Goal: Information Seeking & Learning: Learn about a topic

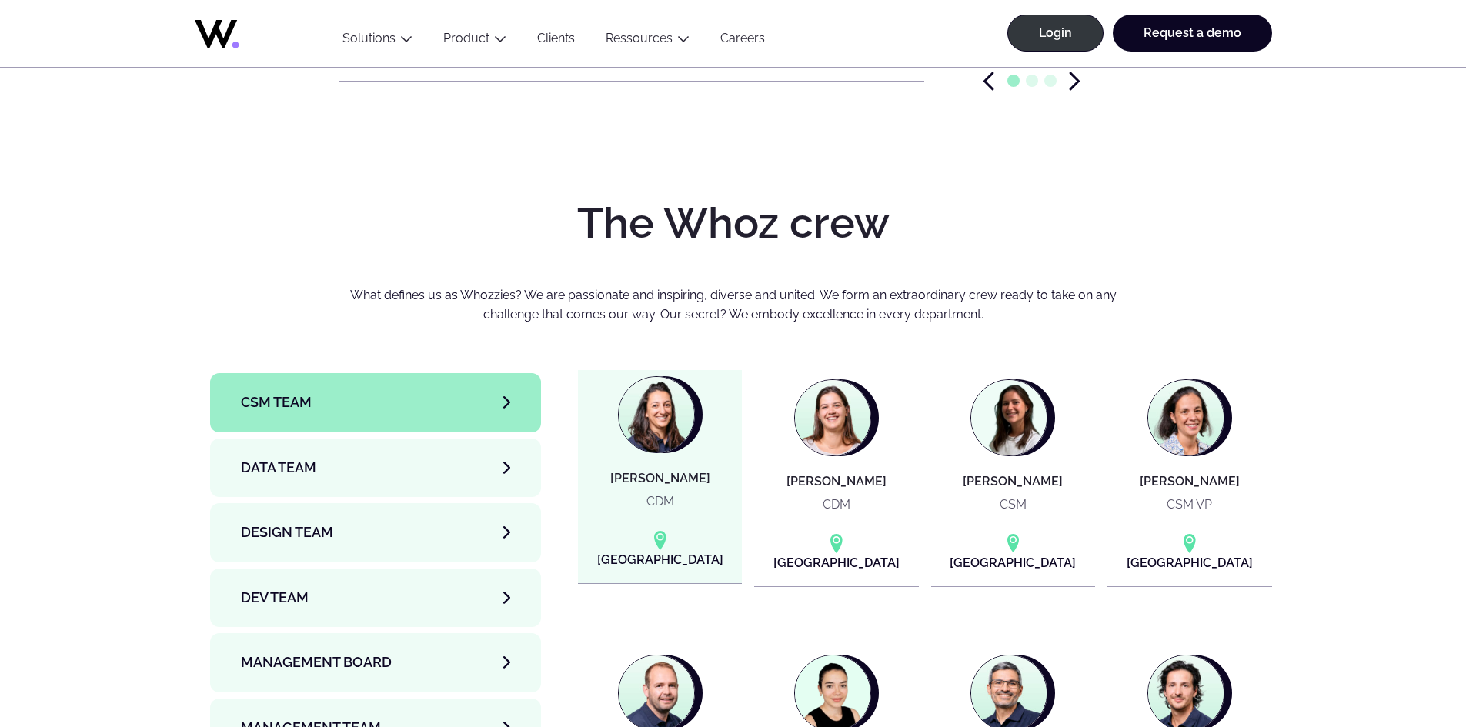
click at [670, 472] on h4 "Alexandra KHAMTACHE" at bounding box center [660, 479] width 100 height 14
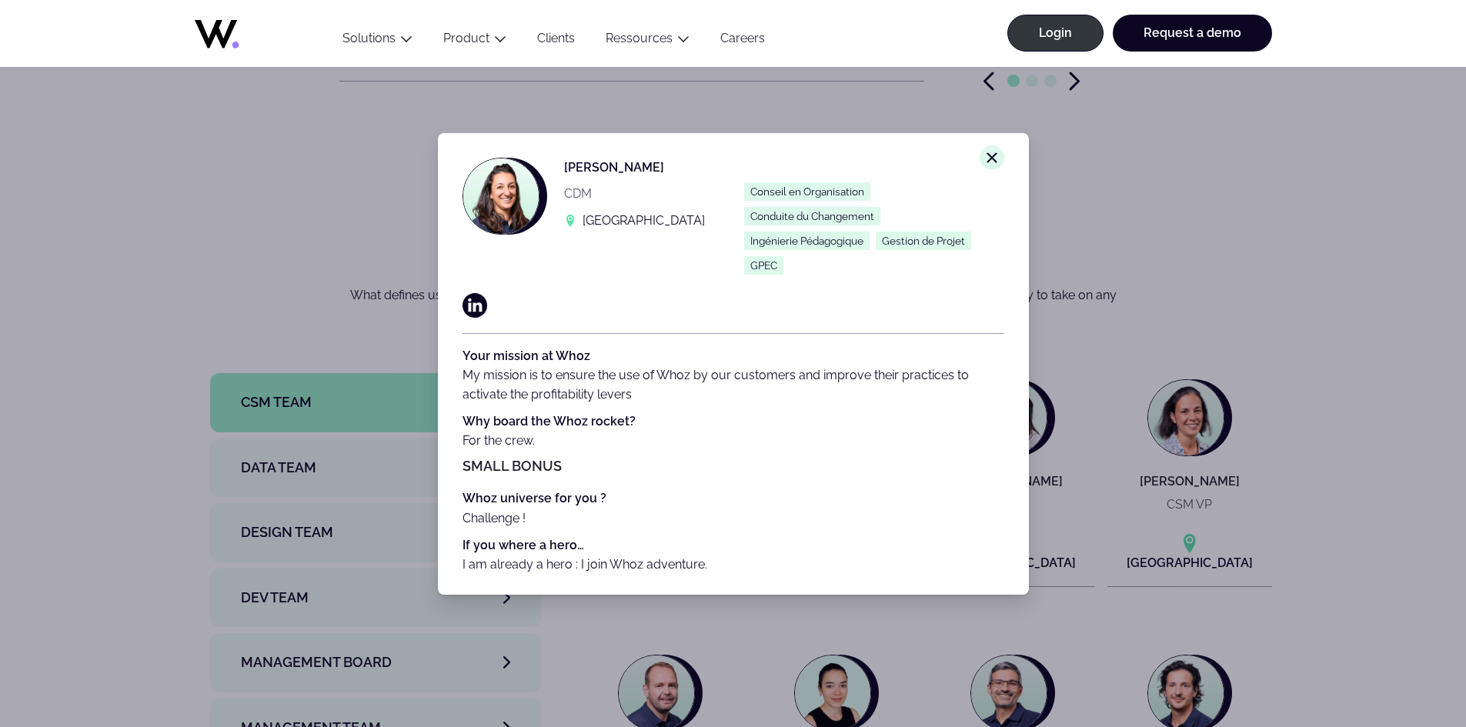
scroll to position [24, 0]
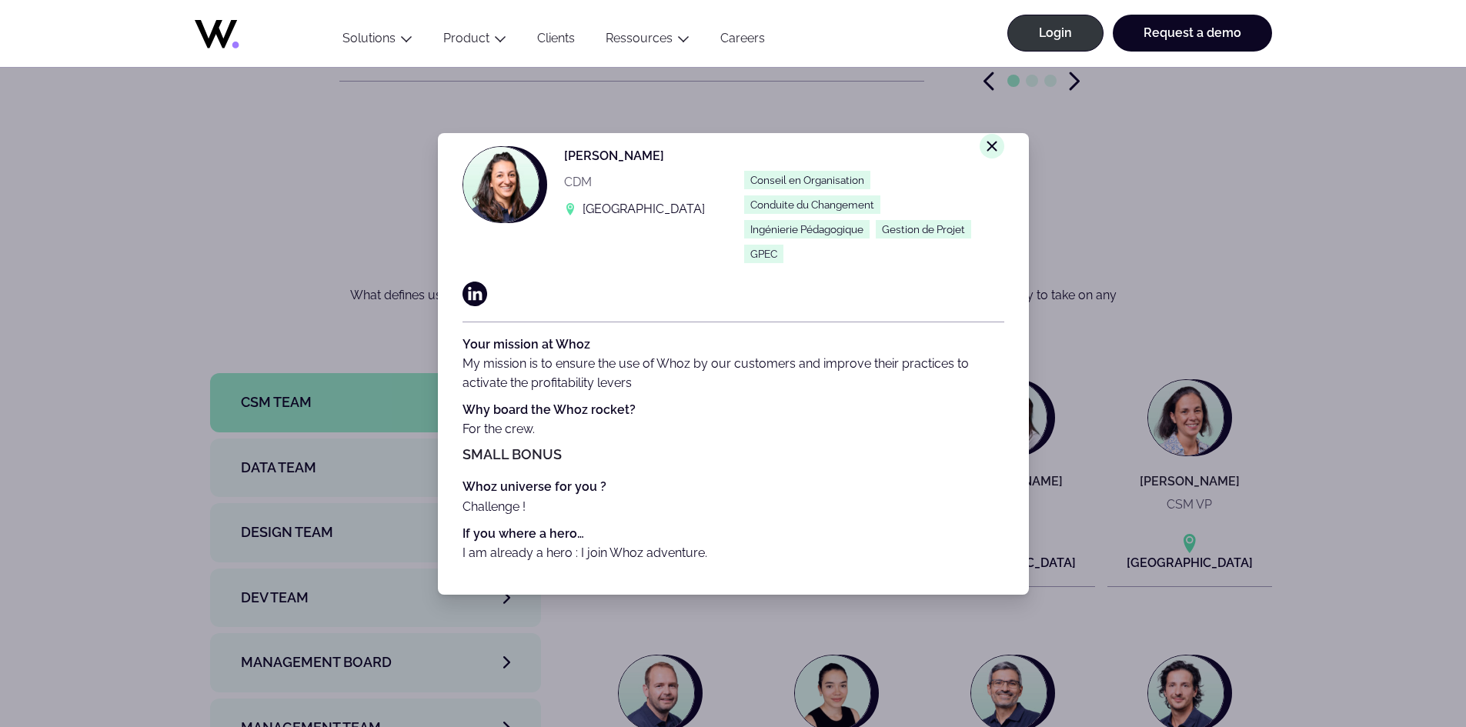
click at [1192, 350] on div "Close modal window. Alexandra KHAMTACHE CDM Paris Conseil en Organisation Condu…" at bounding box center [733, 363] width 1466 height 727
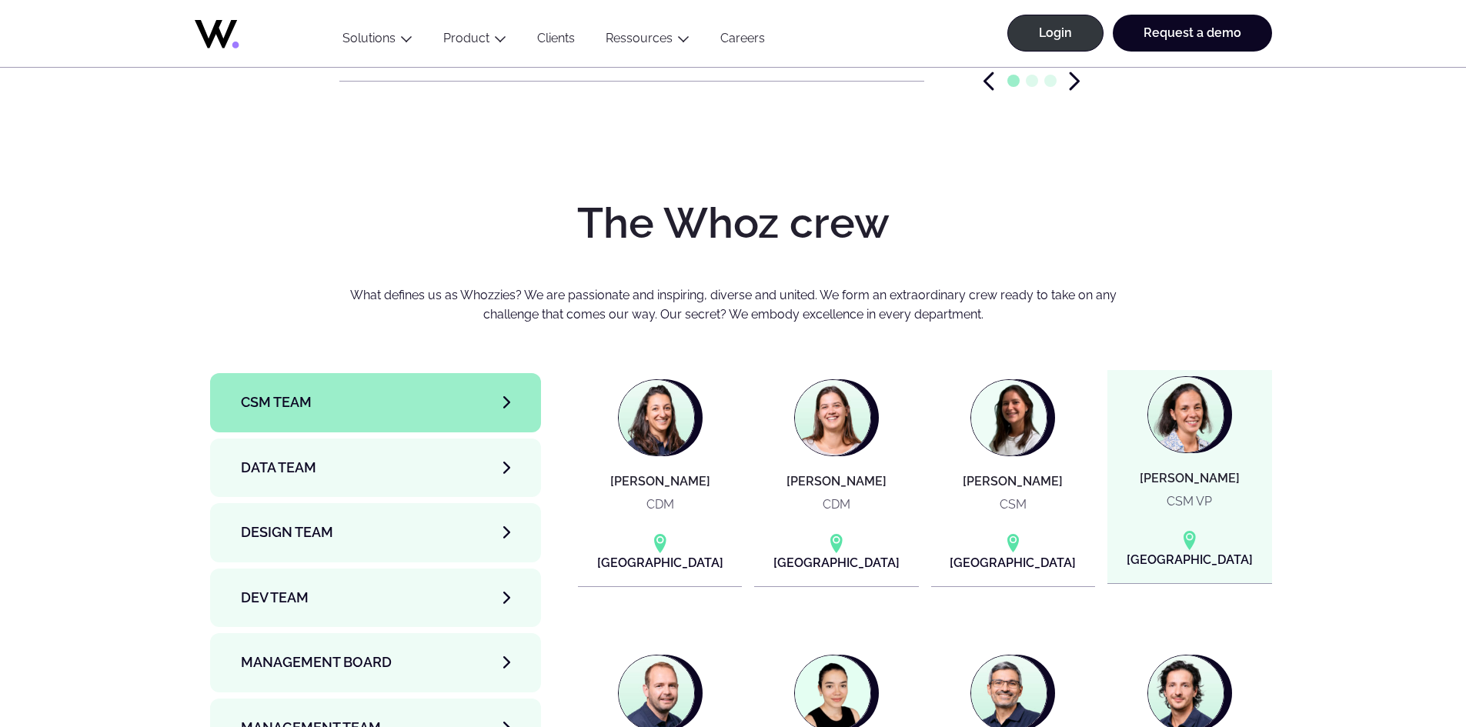
click at [1186, 377] on img at bounding box center [1185, 414] width 75 height 75
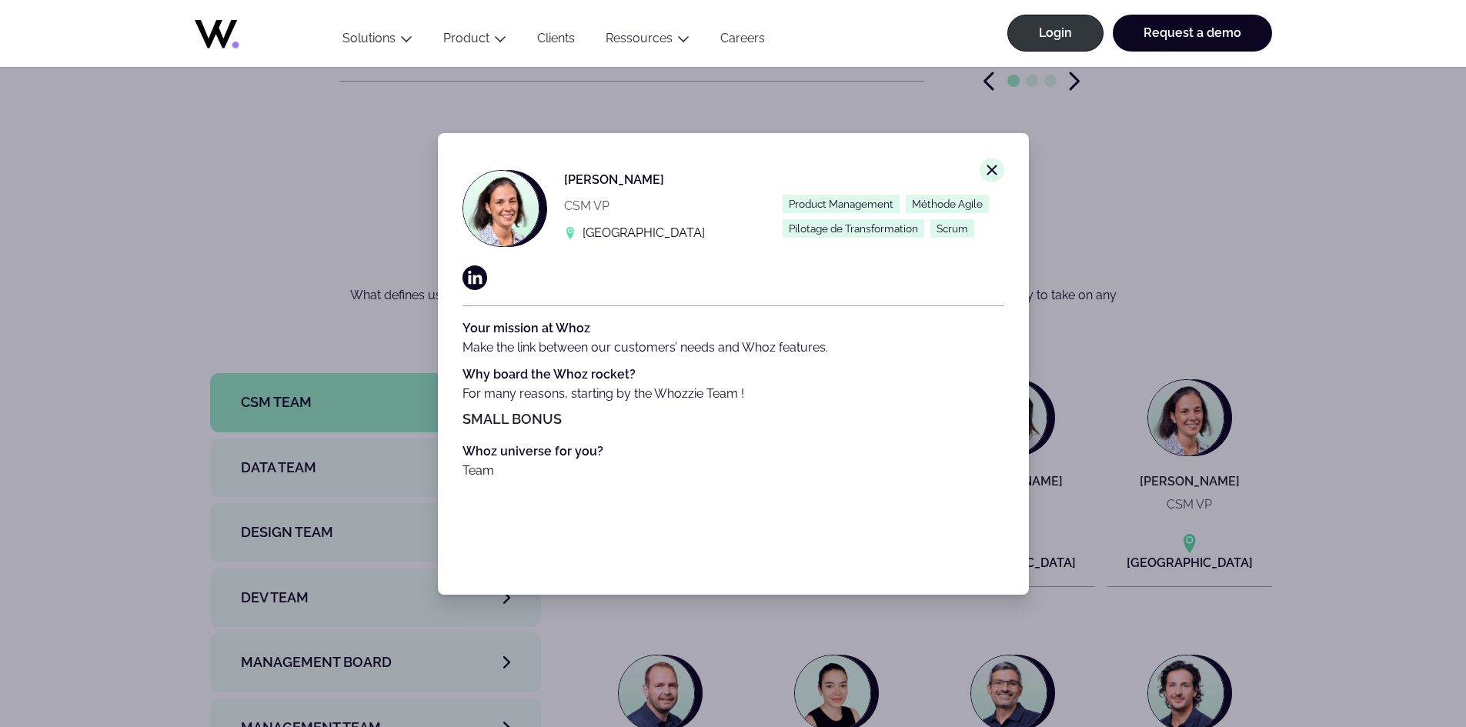
scroll to position [5234, 0]
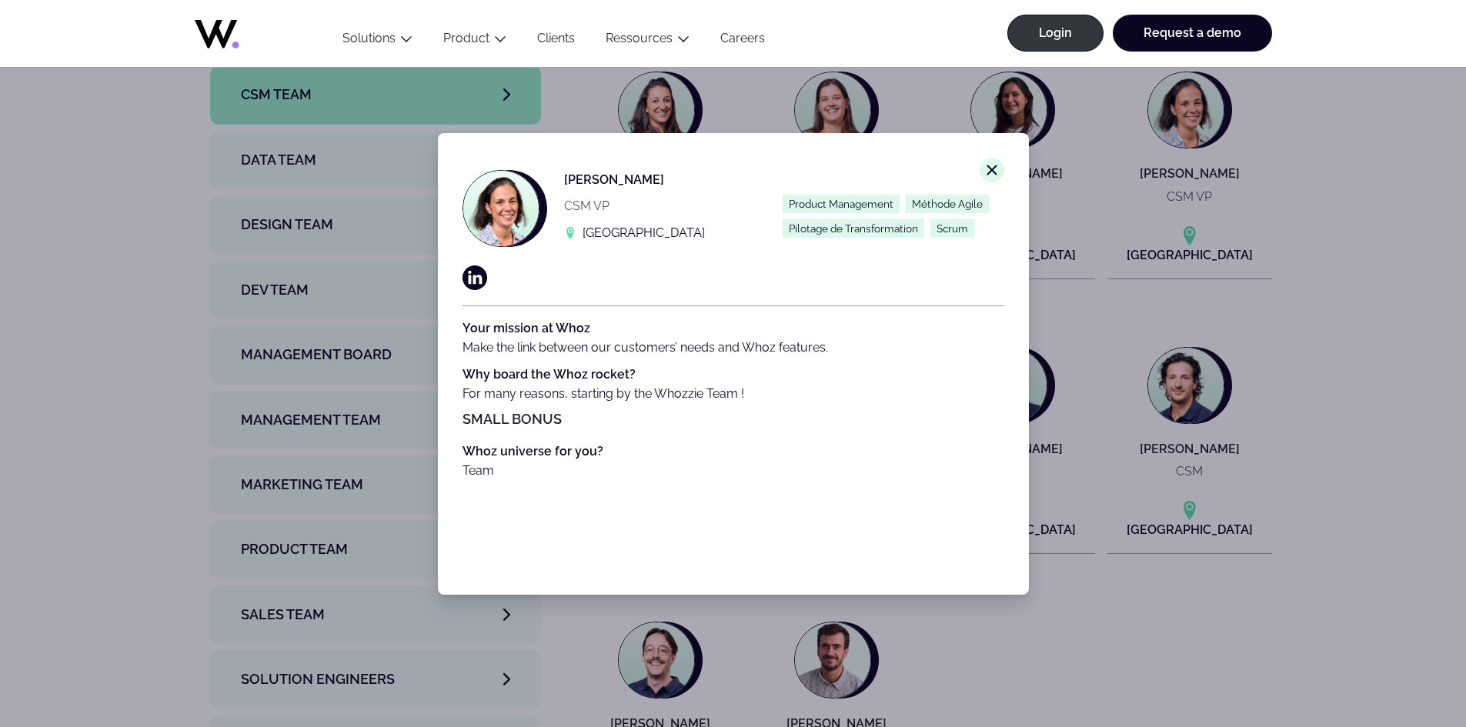
click at [1075, 650] on div "Close modal window. Émilie GENTRIC-GERBAULT CSM VP Paris Product Management Mét…" at bounding box center [733, 363] width 1466 height 727
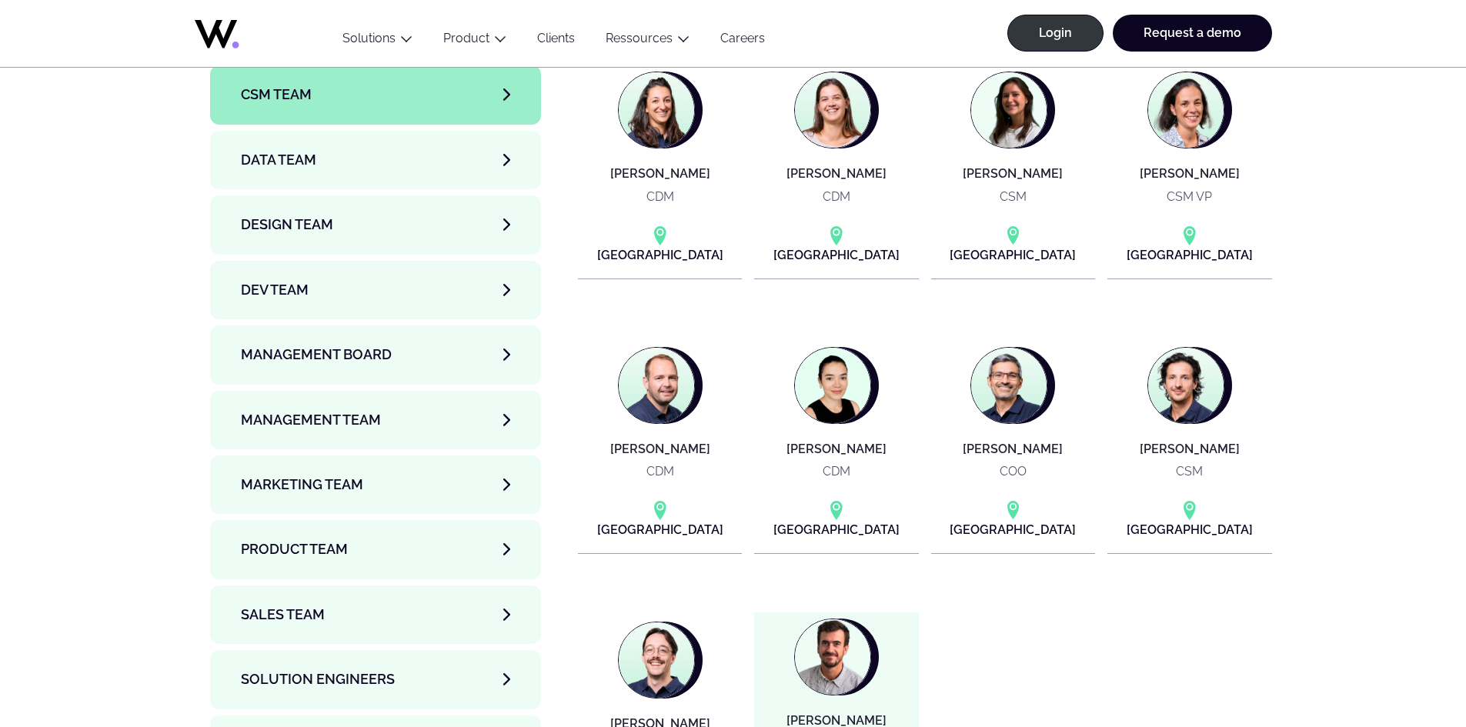
click at [857, 626] on img at bounding box center [832, 657] width 75 height 75
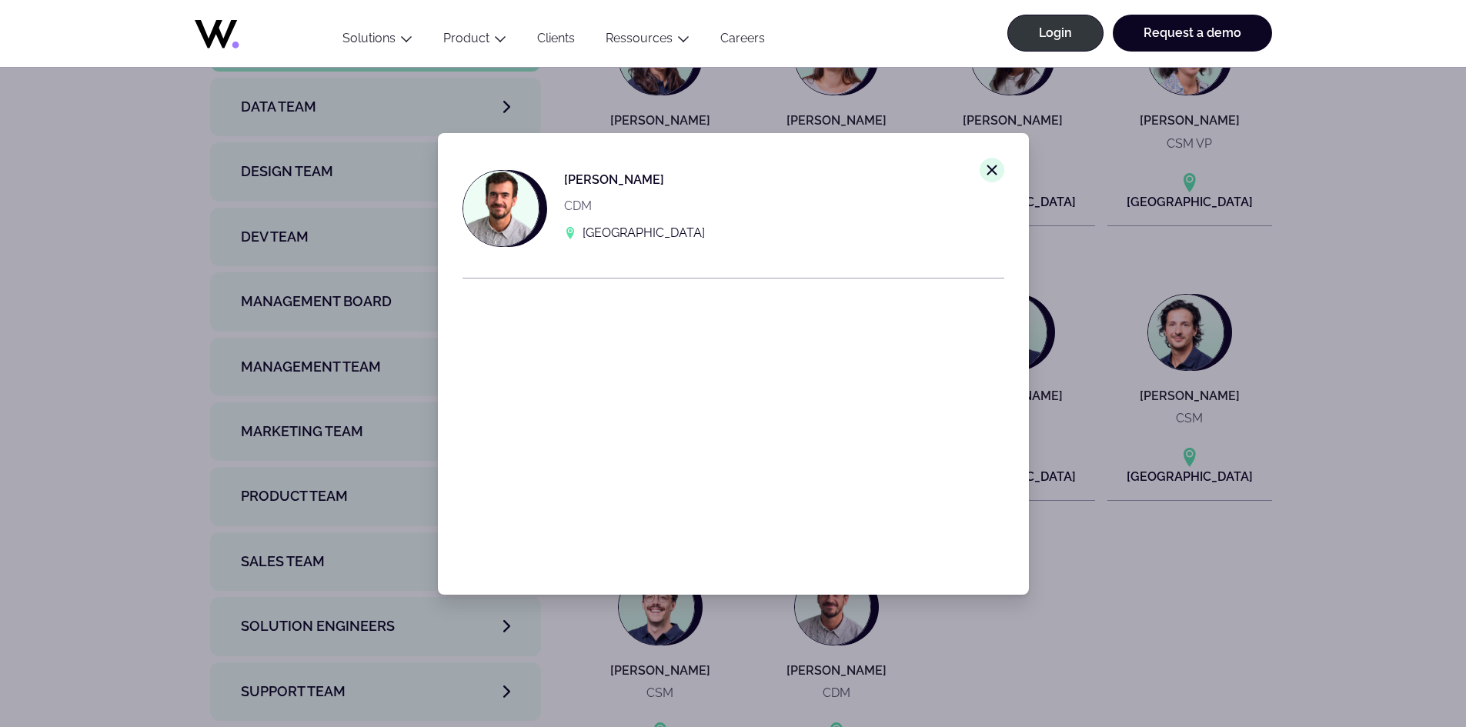
scroll to position [5388, 0]
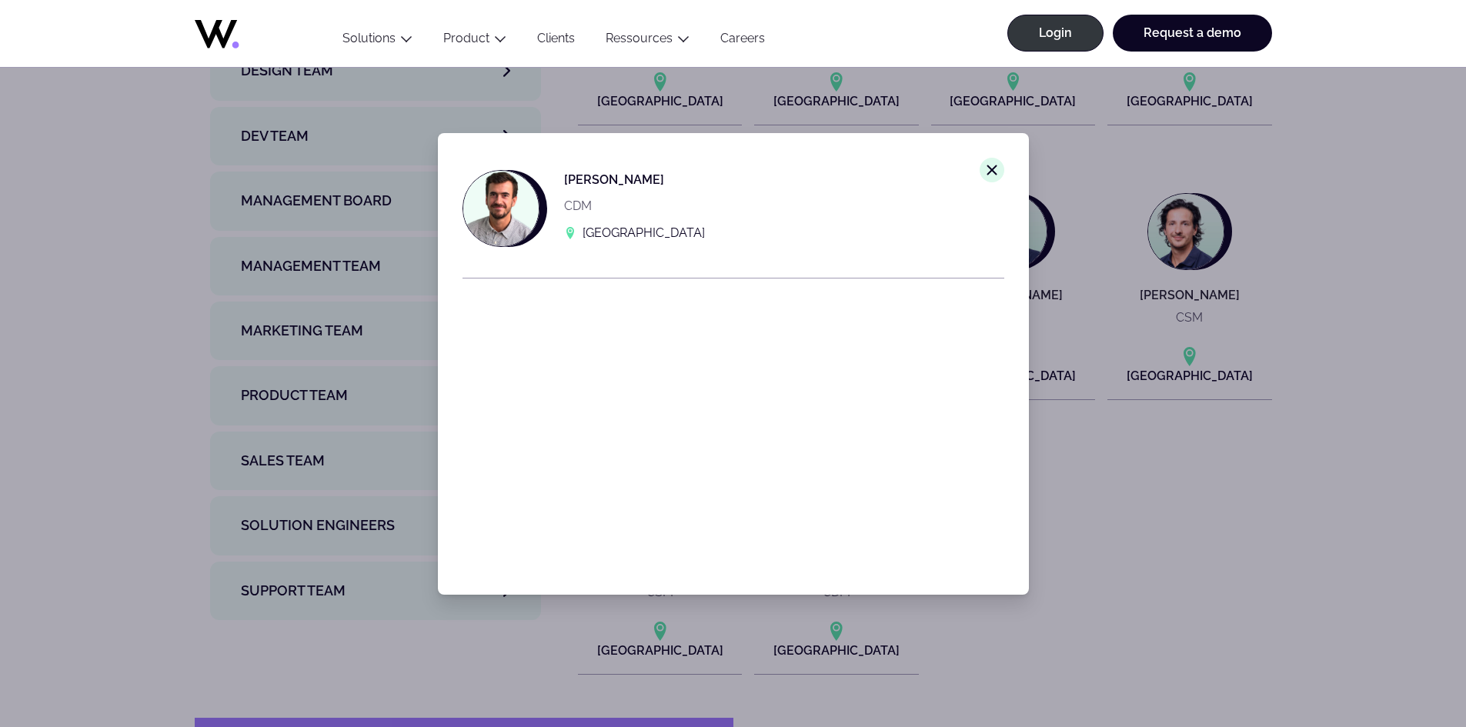
click at [1177, 633] on div "Close modal window. Victor MERCIER CDM Paris" at bounding box center [733, 363] width 1466 height 727
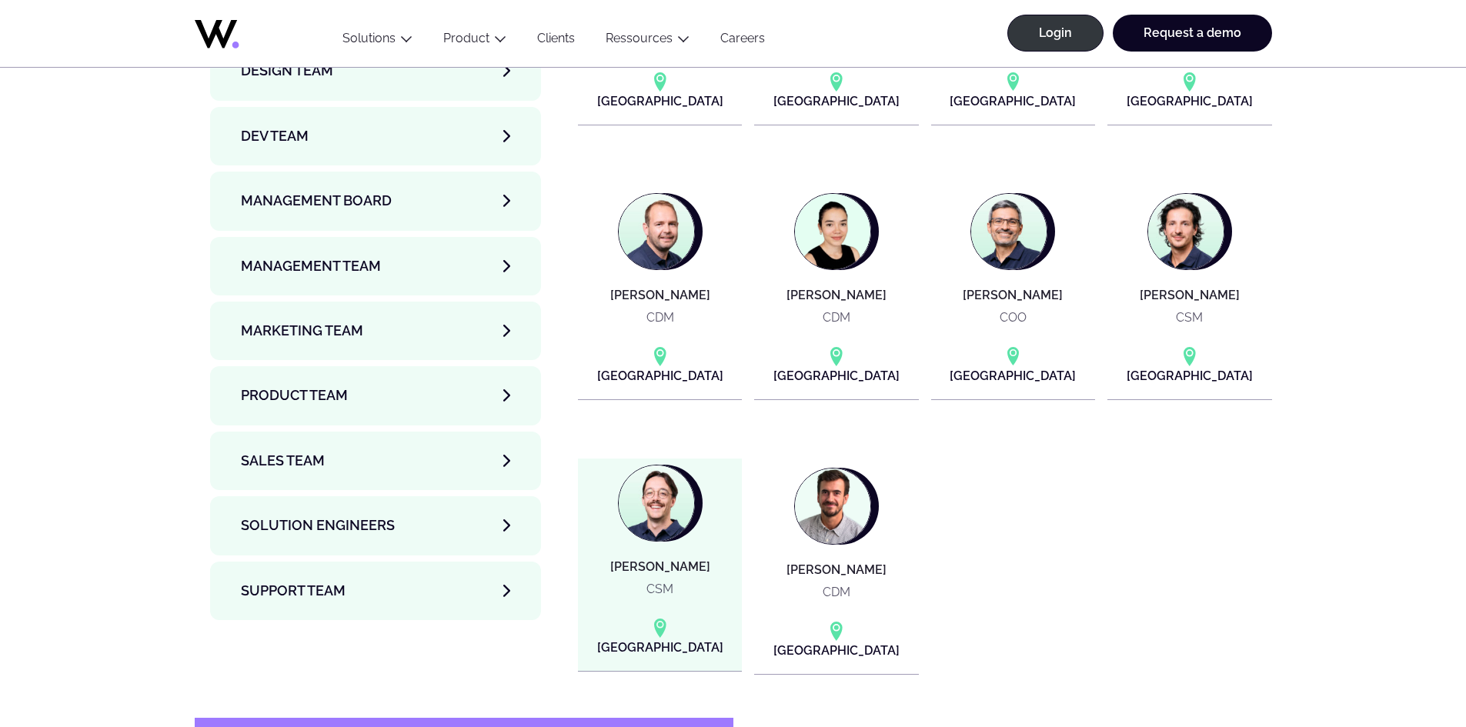
click at [656, 486] on img at bounding box center [656, 503] width 75 height 75
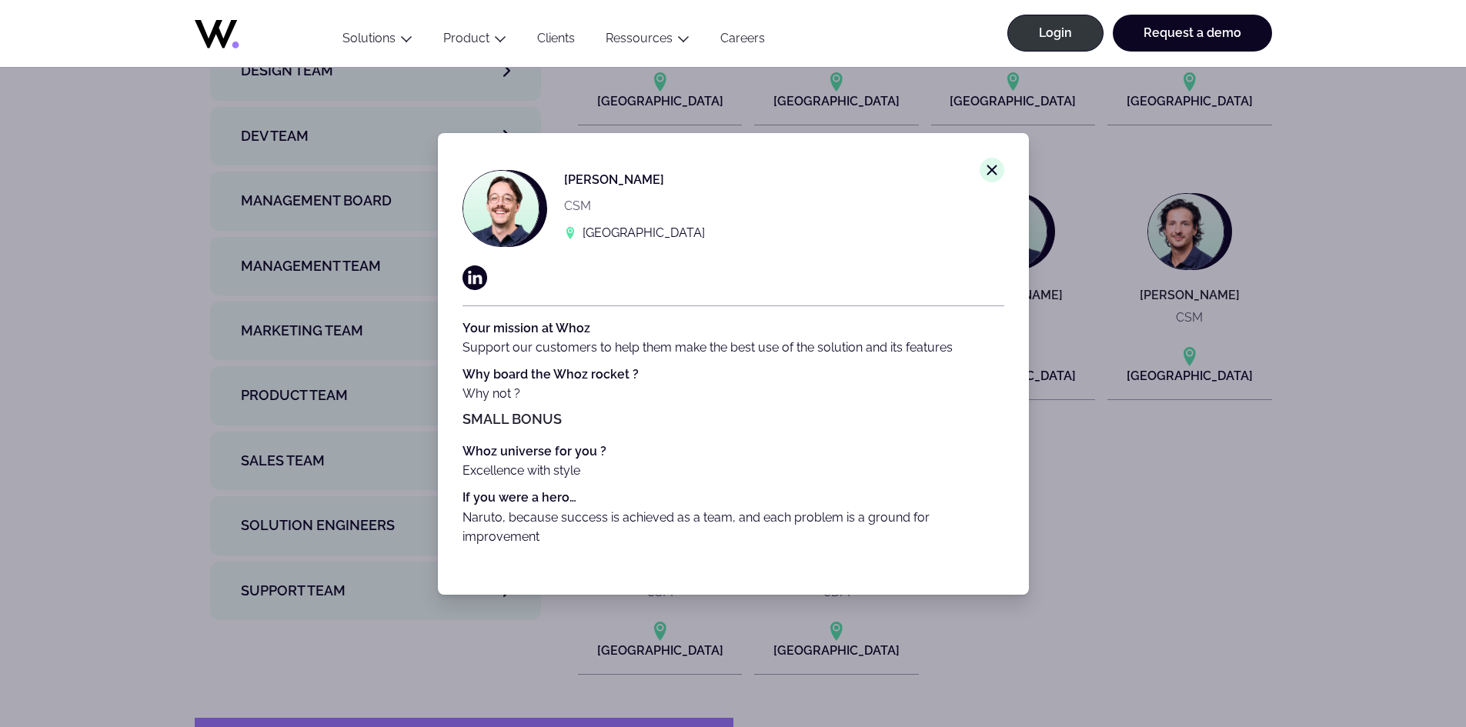
click at [1208, 546] on div "Close modal window. Valentin LEMERLE CSM Nantes Your mission at Whoz Support ou…" at bounding box center [733, 363] width 1466 height 727
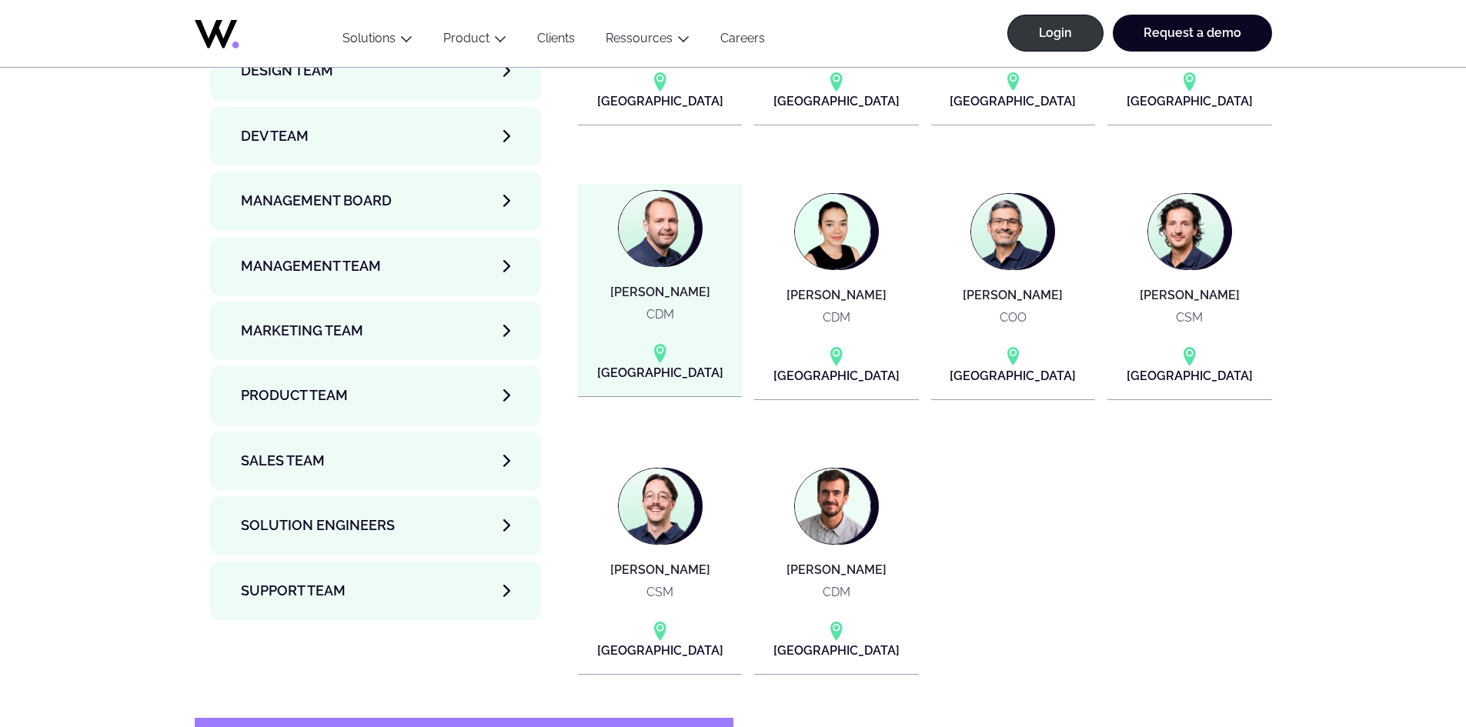
click at [655, 201] on img at bounding box center [656, 228] width 75 height 75
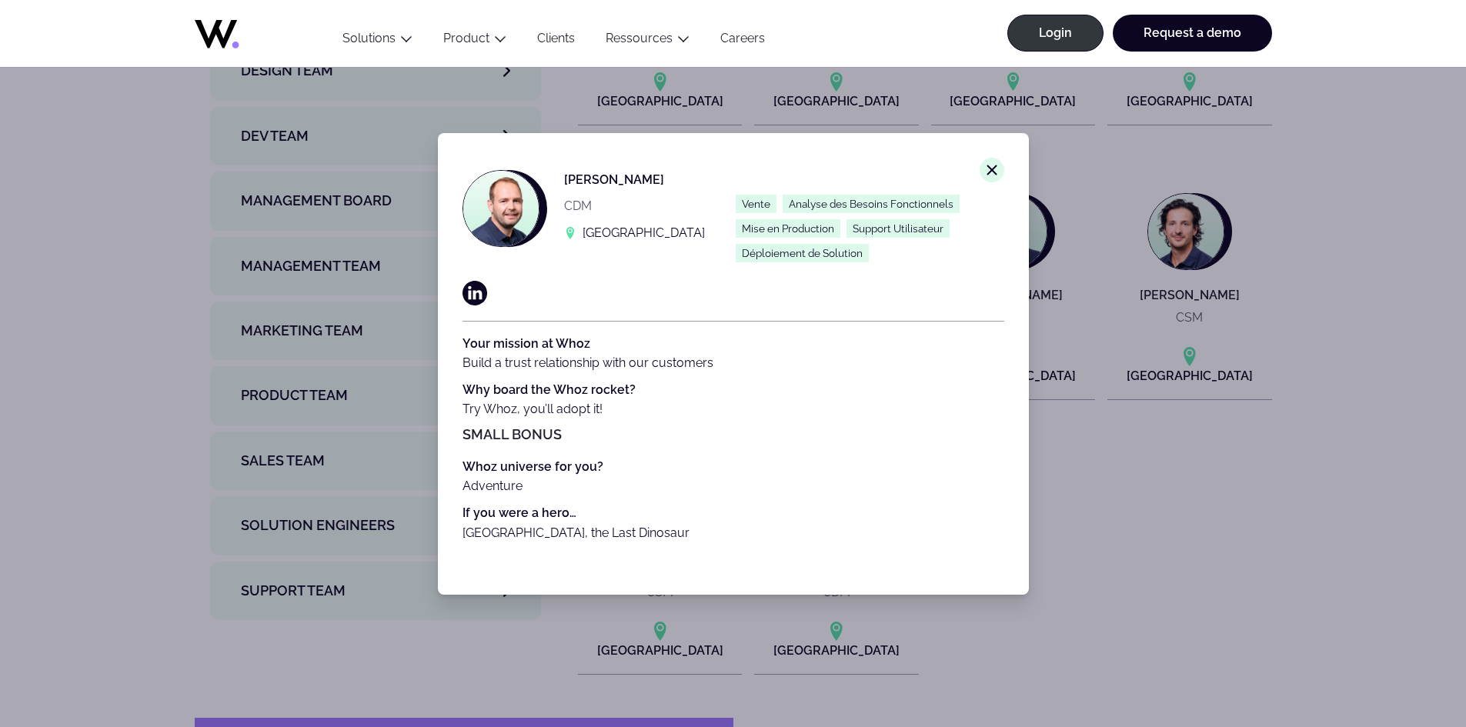
click at [1292, 582] on div "Close modal window. François PERROT CDM Paris Vente Analyse des Besoins Fonctio…" at bounding box center [733, 363] width 1466 height 727
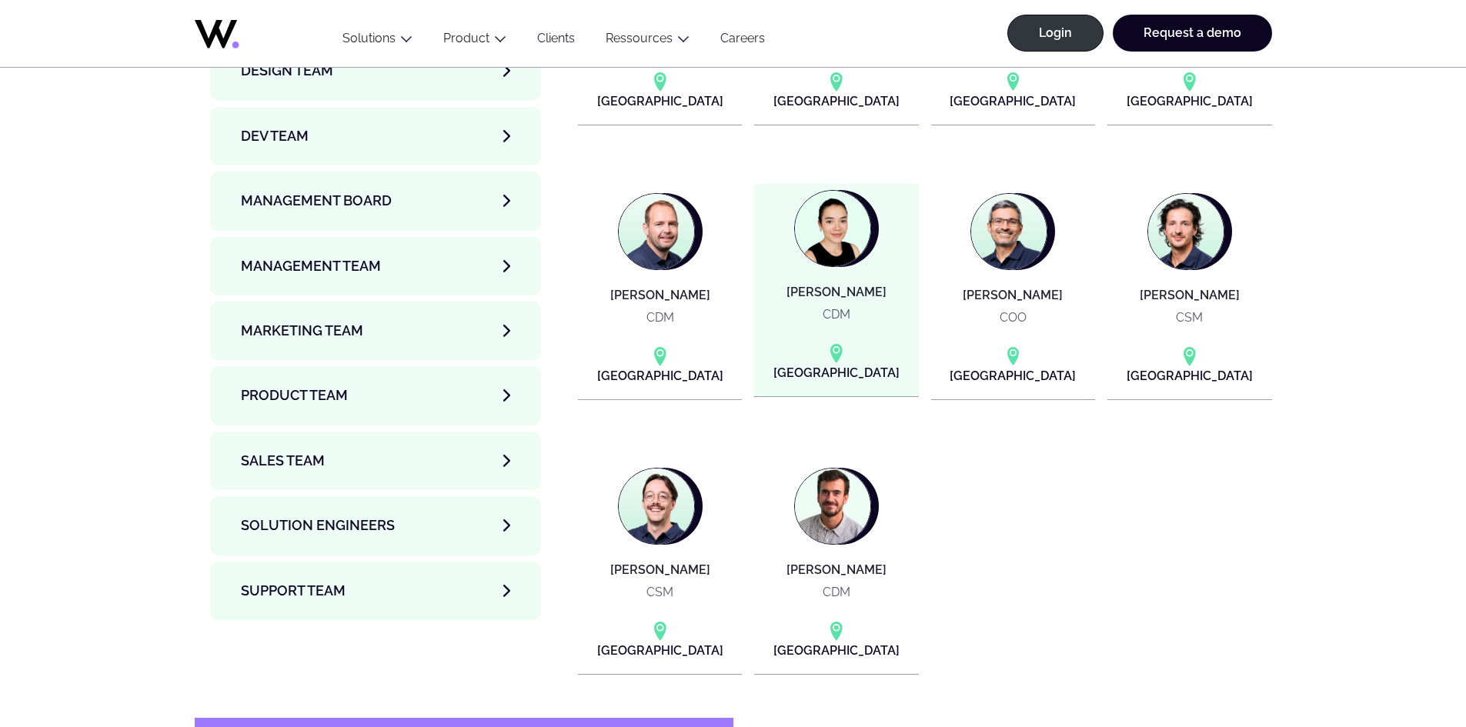
click at [832, 192] on img at bounding box center [832, 228] width 75 height 75
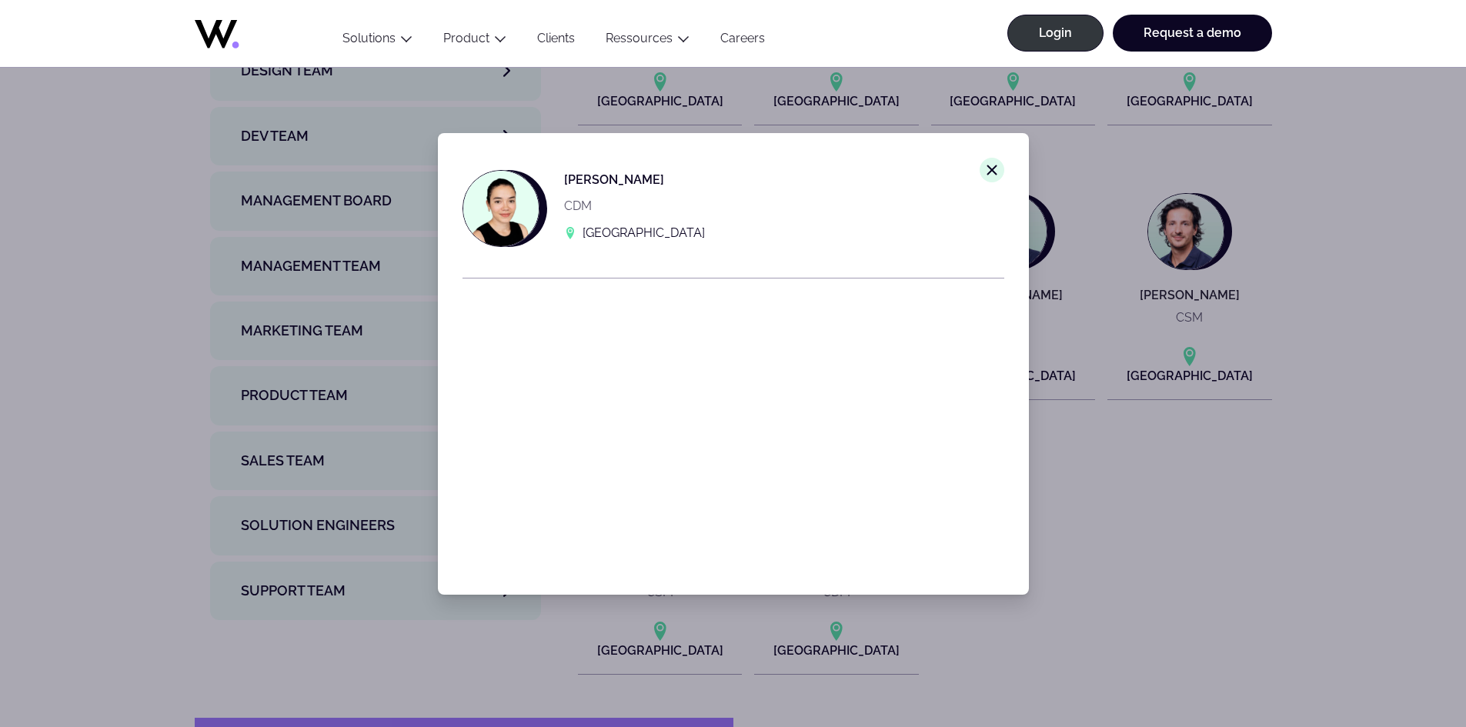
click at [1145, 569] on div "Close modal window. Marion FAYE COURREGELONGUE CDM Paris" at bounding box center [733, 363] width 1466 height 727
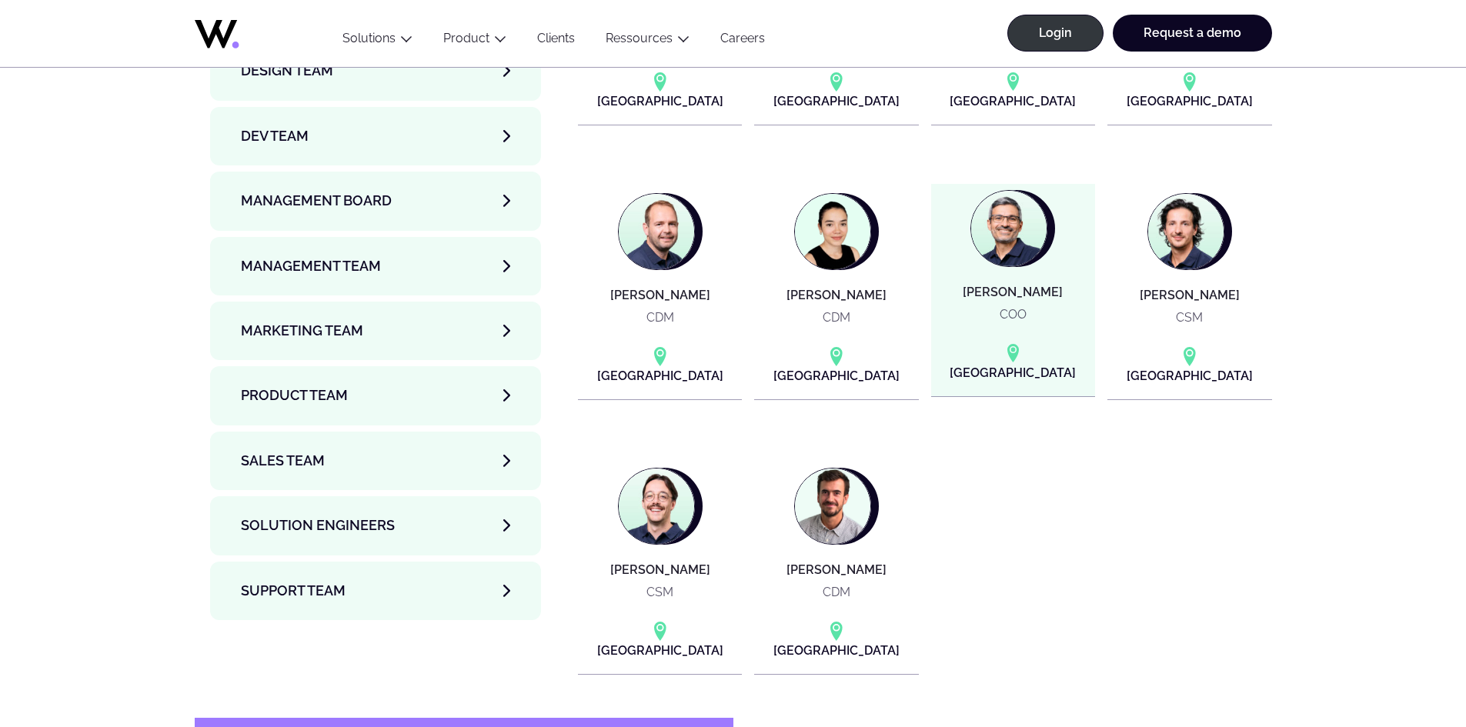
click at [991, 191] on img at bounding box center [1008, 228] width 75 height 75
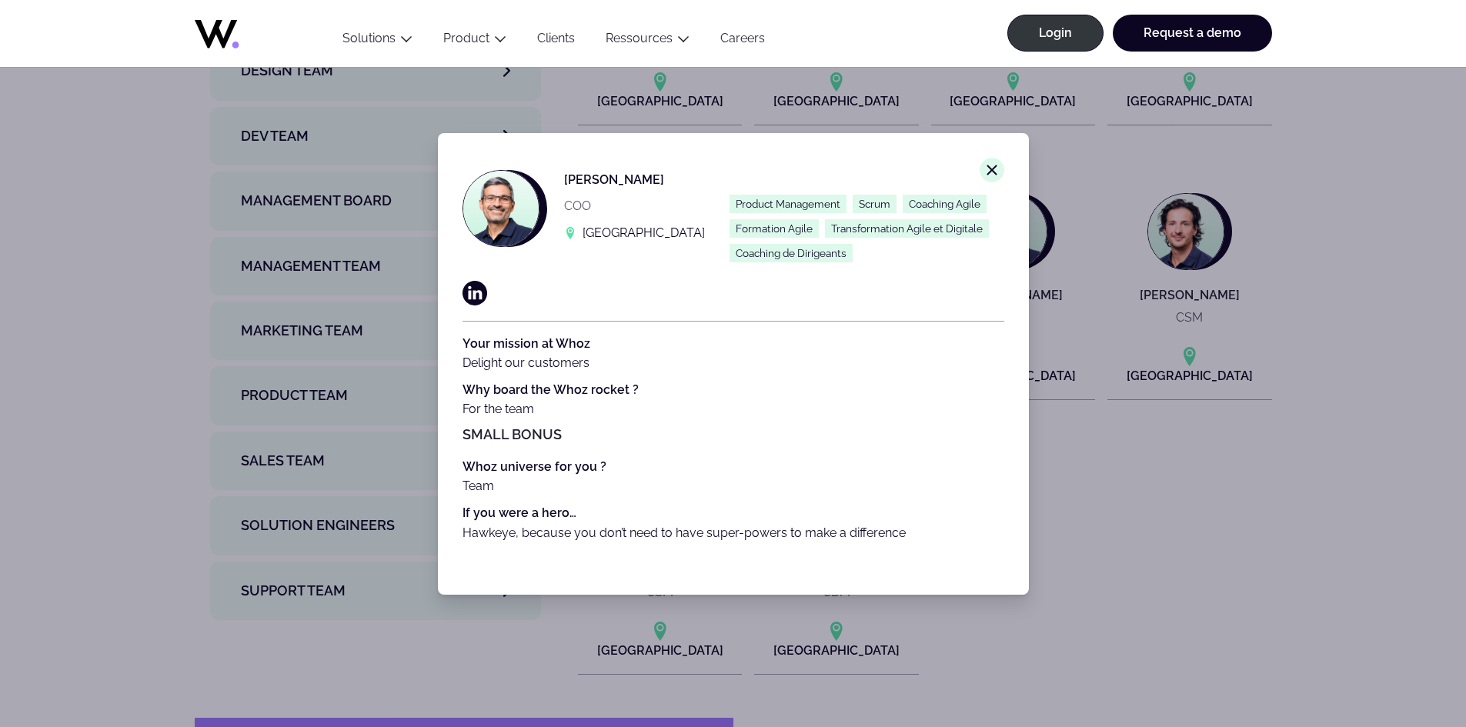
click at [1155, 557] on div "Close modal window. Mikaël AZRAN COO Paris Product Management Scrum Coaching Ag…" at bounding box center [733, 363] width 1466 height 727
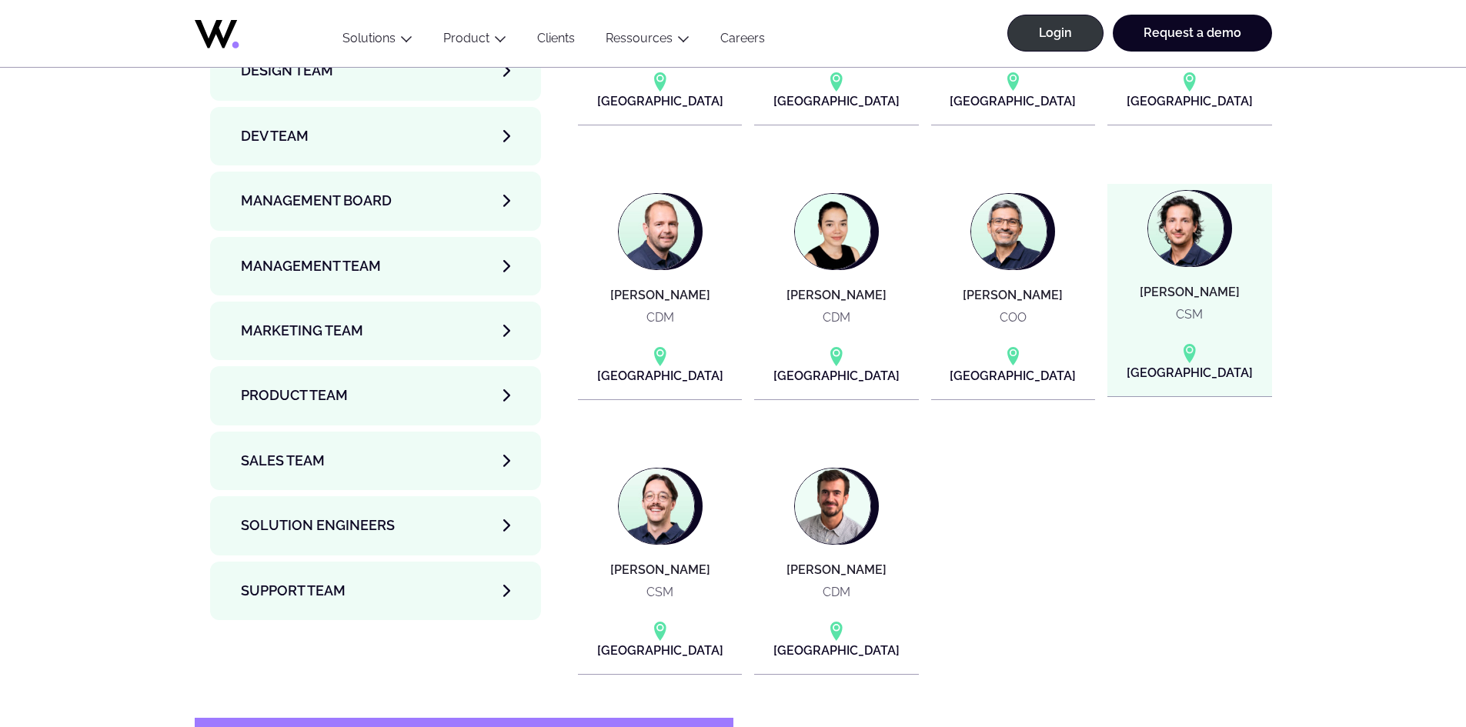
click at [1157, 286] on h4 "Paul LEJEUNE" at bounding box center [1190, 293] width 100 height 14
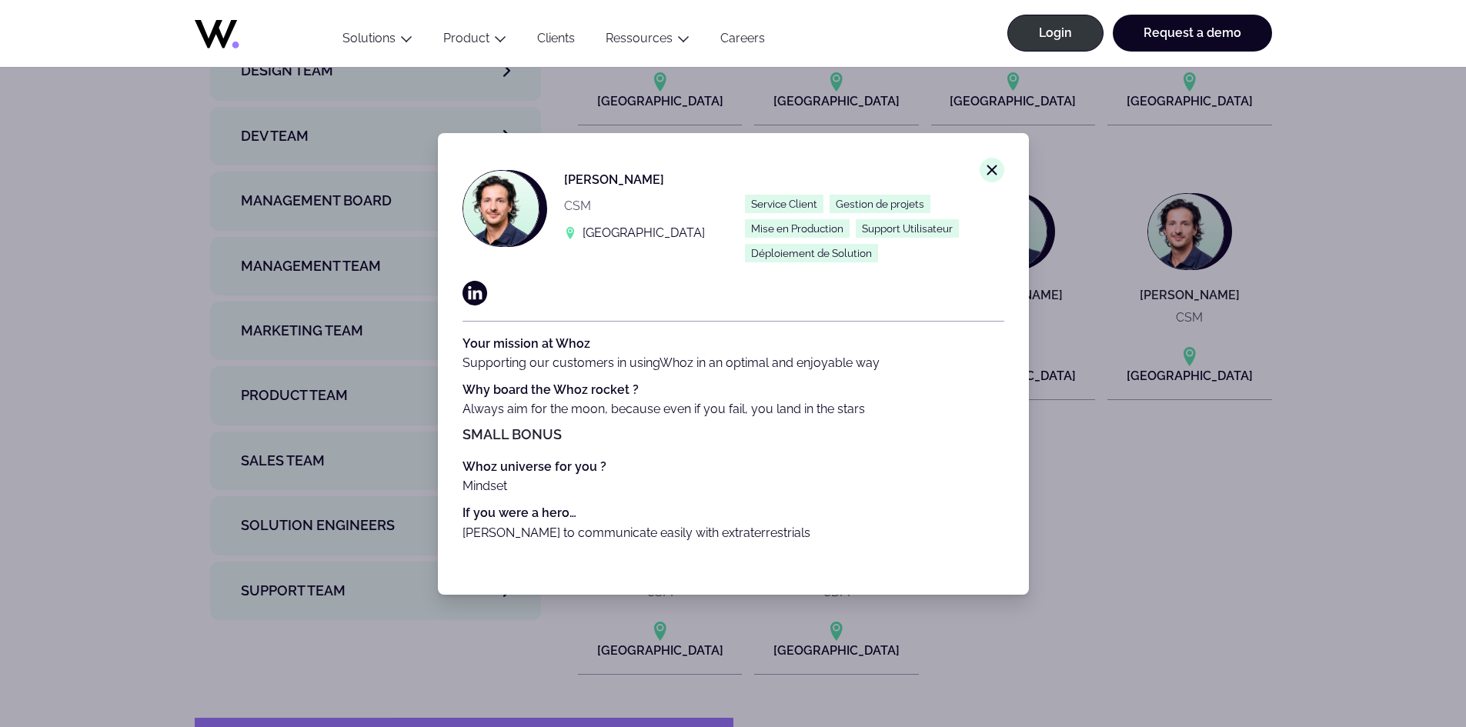
click at [1034, 551] on div "Close modal window. Paul LEJEUNE CSM Paris Service Client Gestion de projets Mi…" at bounding box center [733, 363] width 1466 height 727
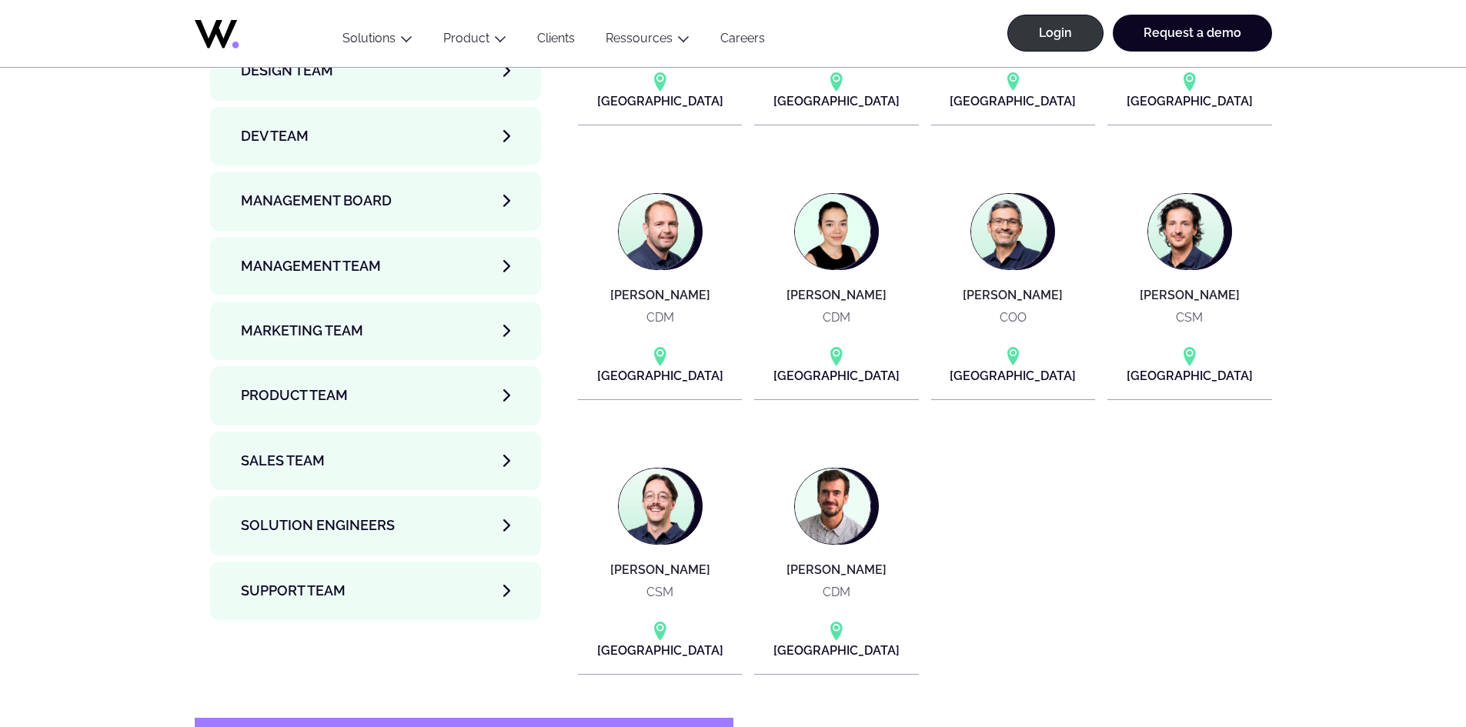
scroll to position [5080, 0]
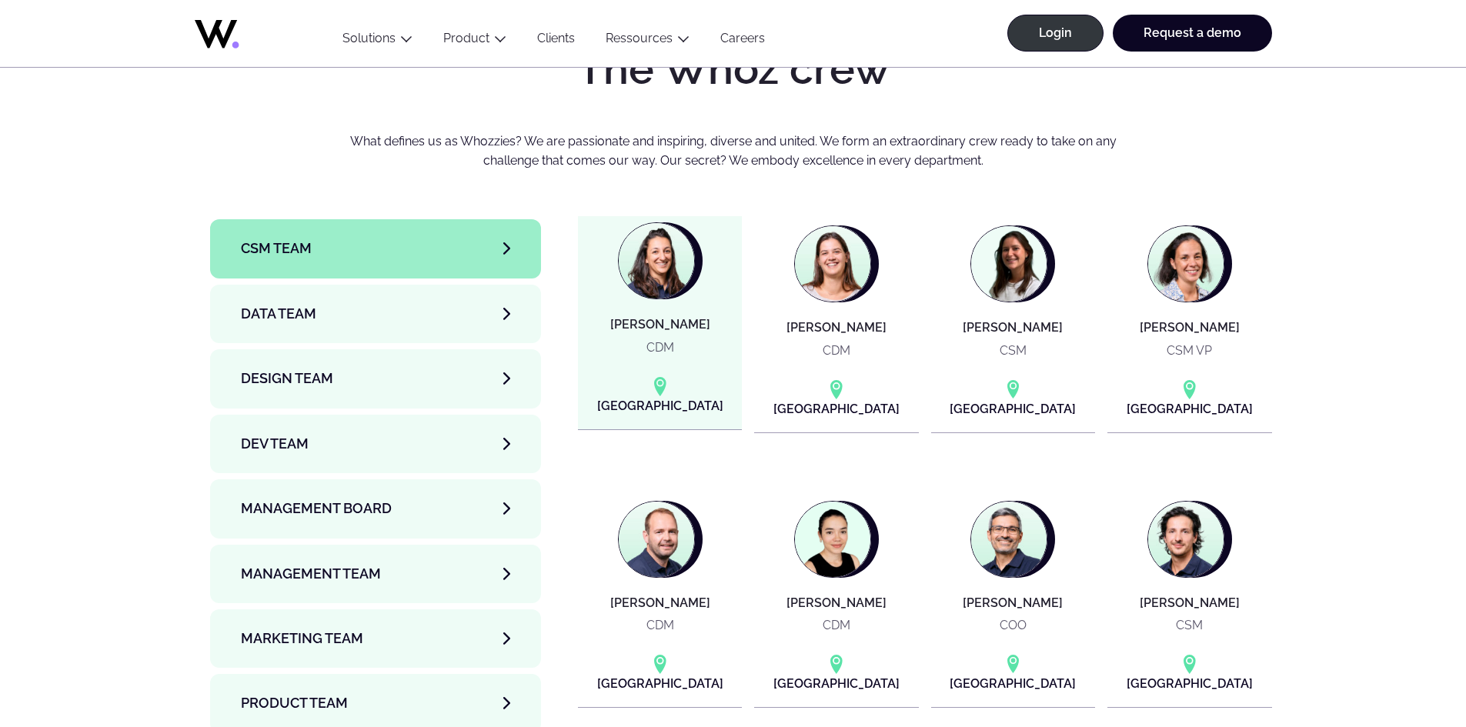
click at [664, 222] on figure at bounding box center [656, 260] width 77 height 77
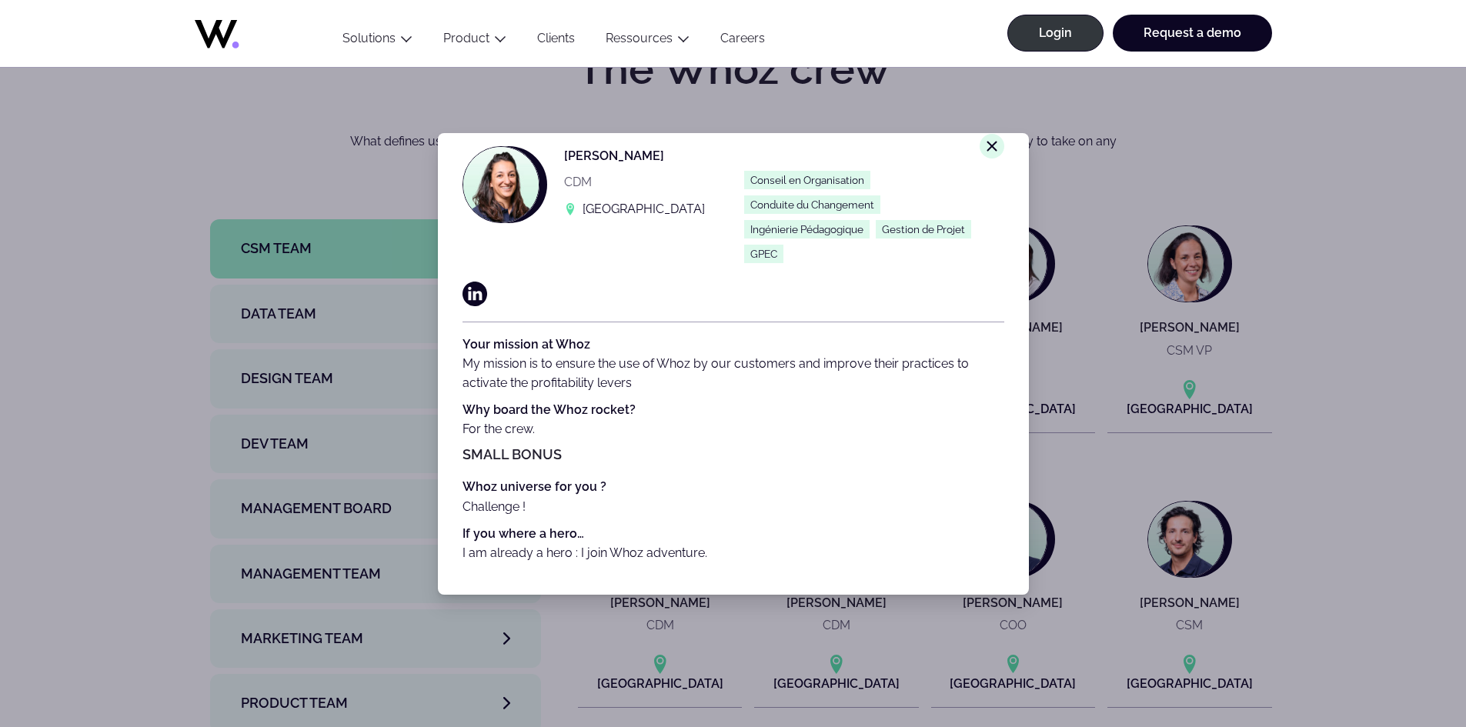
click at [1162, 692] on div "Close modal window. Alexandra KHAMTACHE CDM Paris Conseil en Organisation Condu…" at bounding box center [733, 363] width 1466 height 727
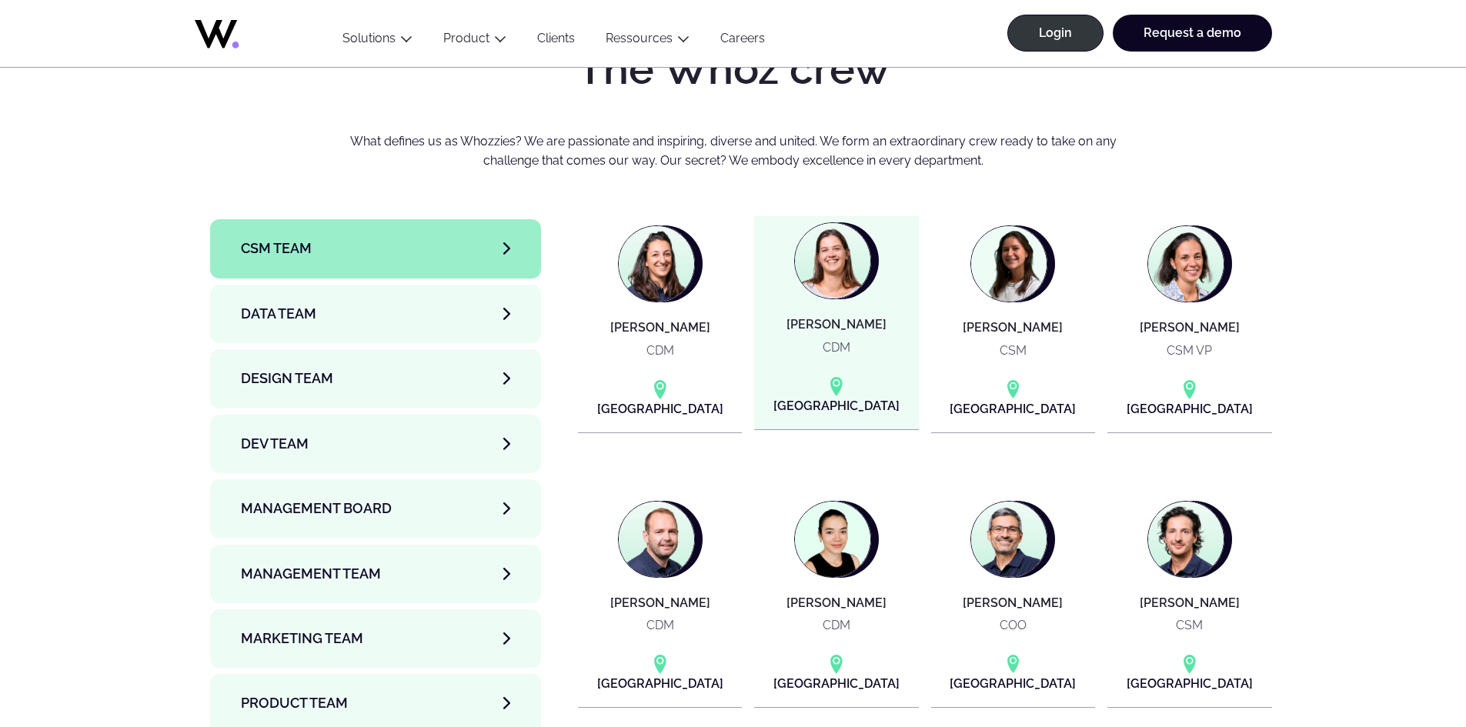
click at [871, 223] on img at bounding box center [832, 260] width 75 height 75
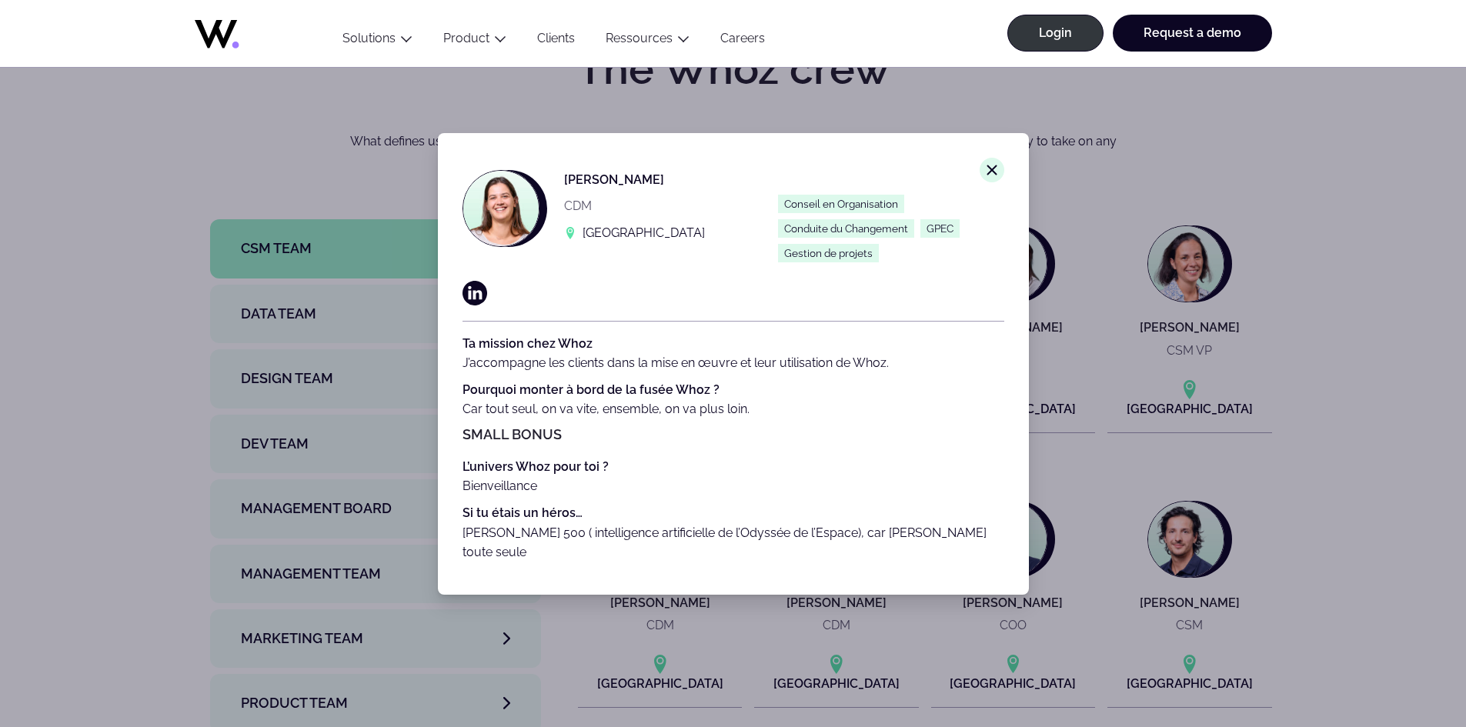
click at [1066, 215] on div "Close modal window. Anne-Charlotte LECLERCQ CDM Paris Conseil en Organisation C…" at bounding box center [733, 363] width 1466 height 727
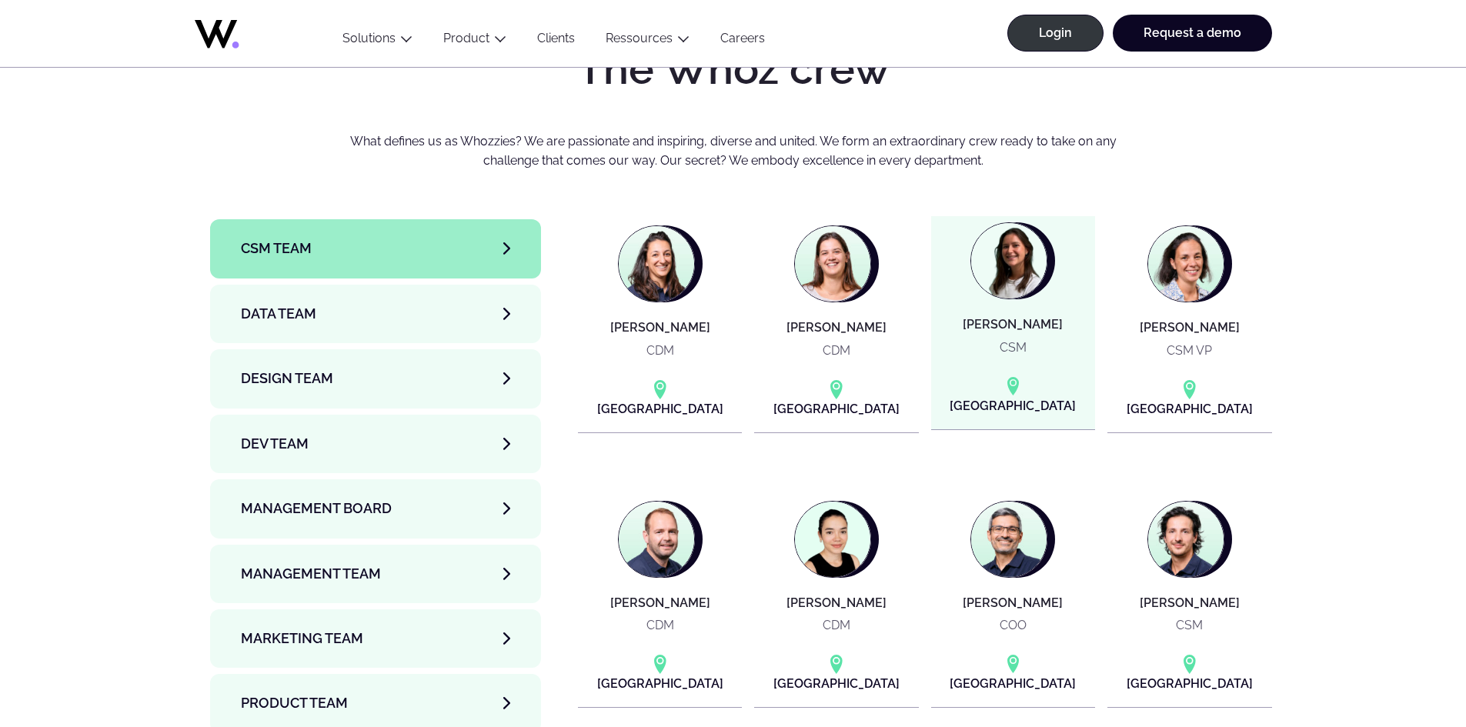
click at [1028, 223] on img at bounding box center [1008, 260] width 75 height 75
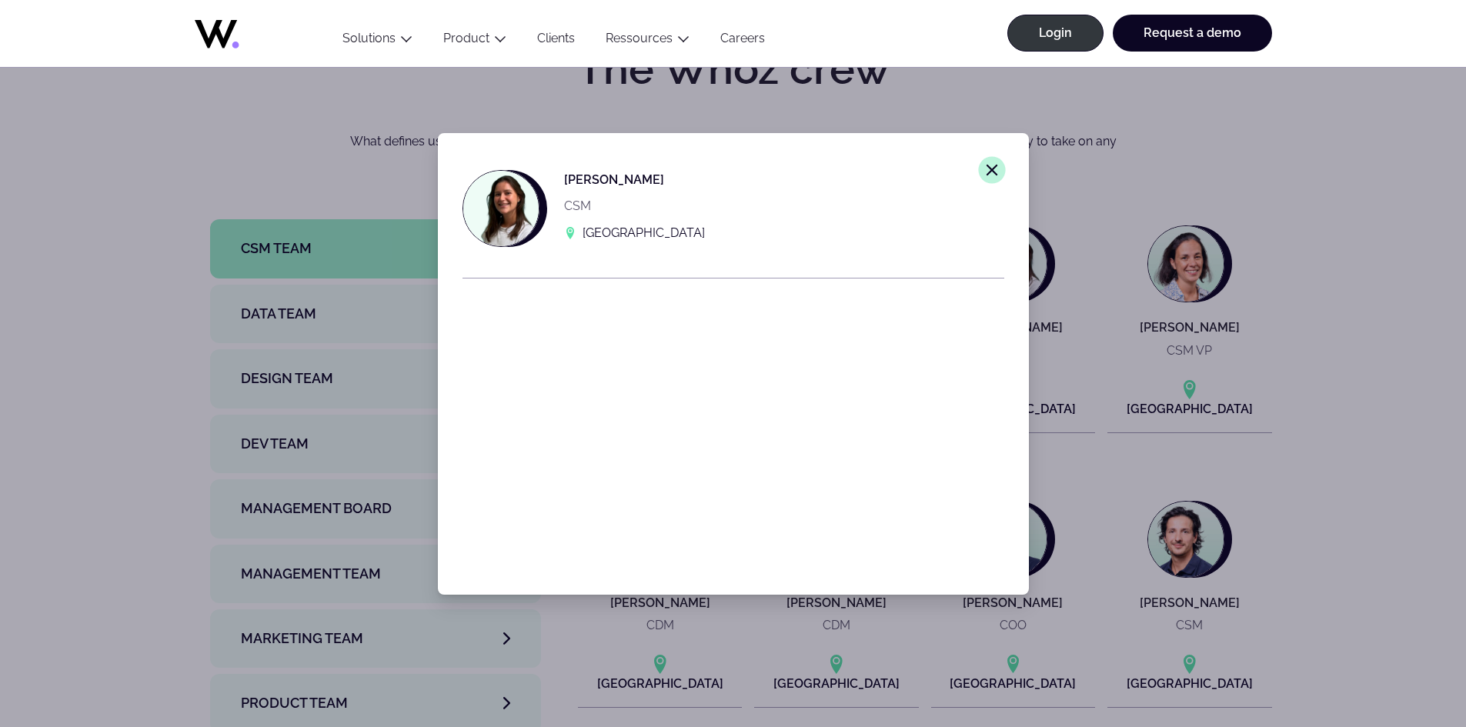
click at [987, 167] on line at bounding box center [991, 169] width 9 height 9
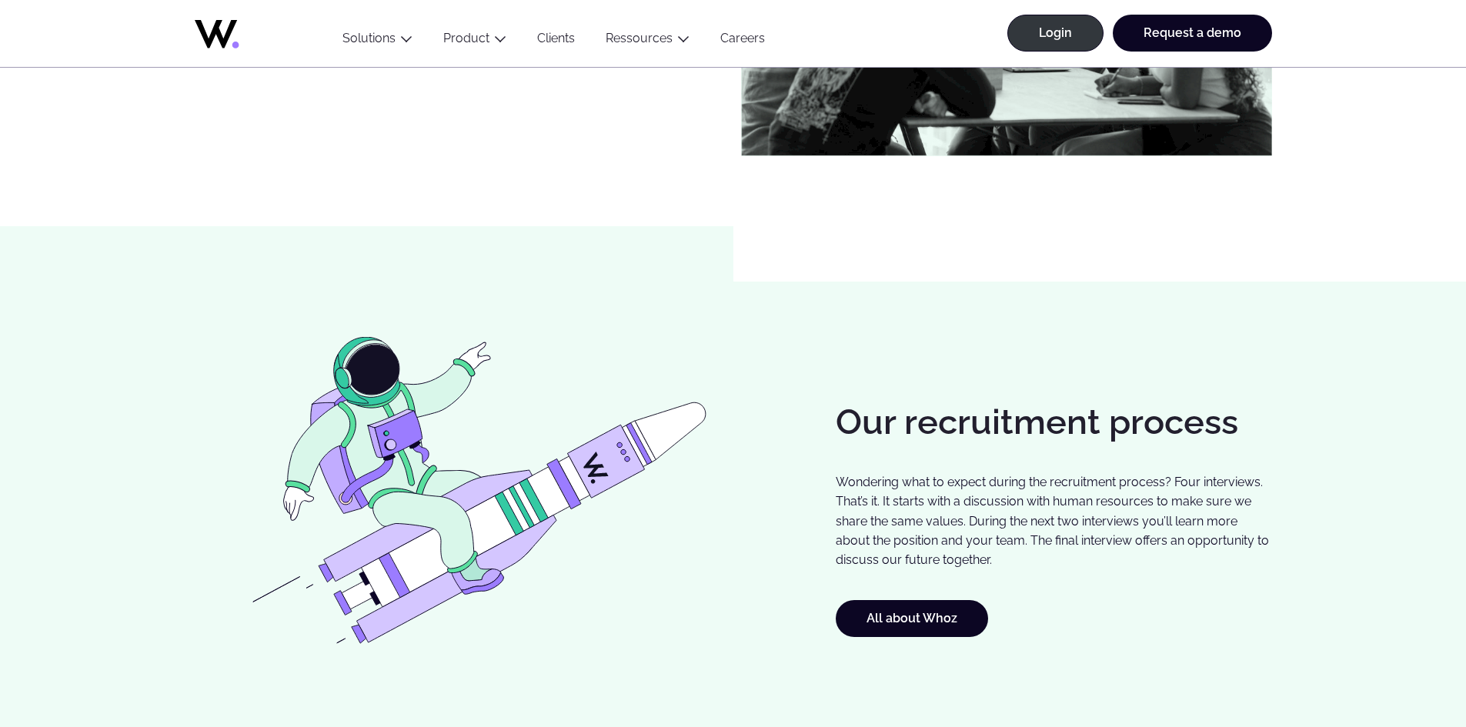
scroll to position [1078, 0]
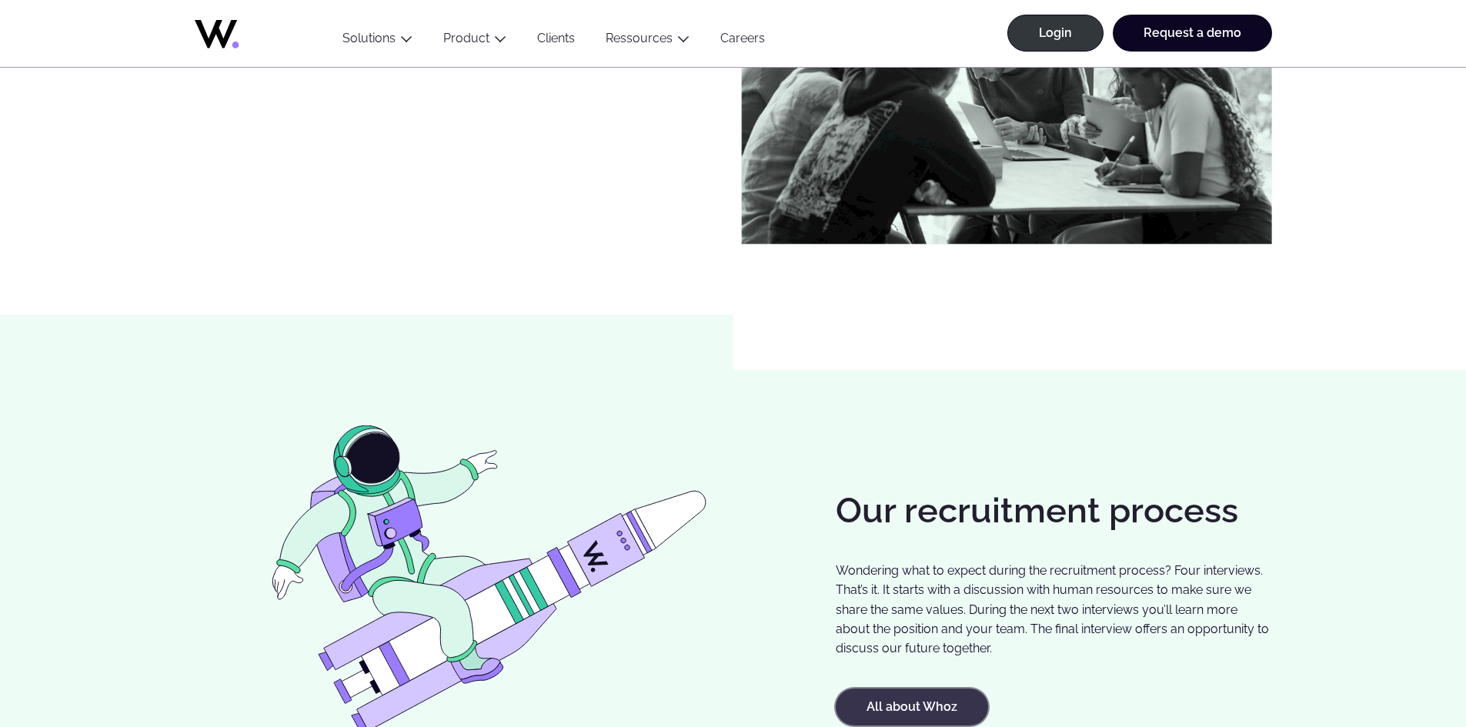
click at [924, 702] on link "All about Whoz" at bounding box center [912, 707] width 152 height 37
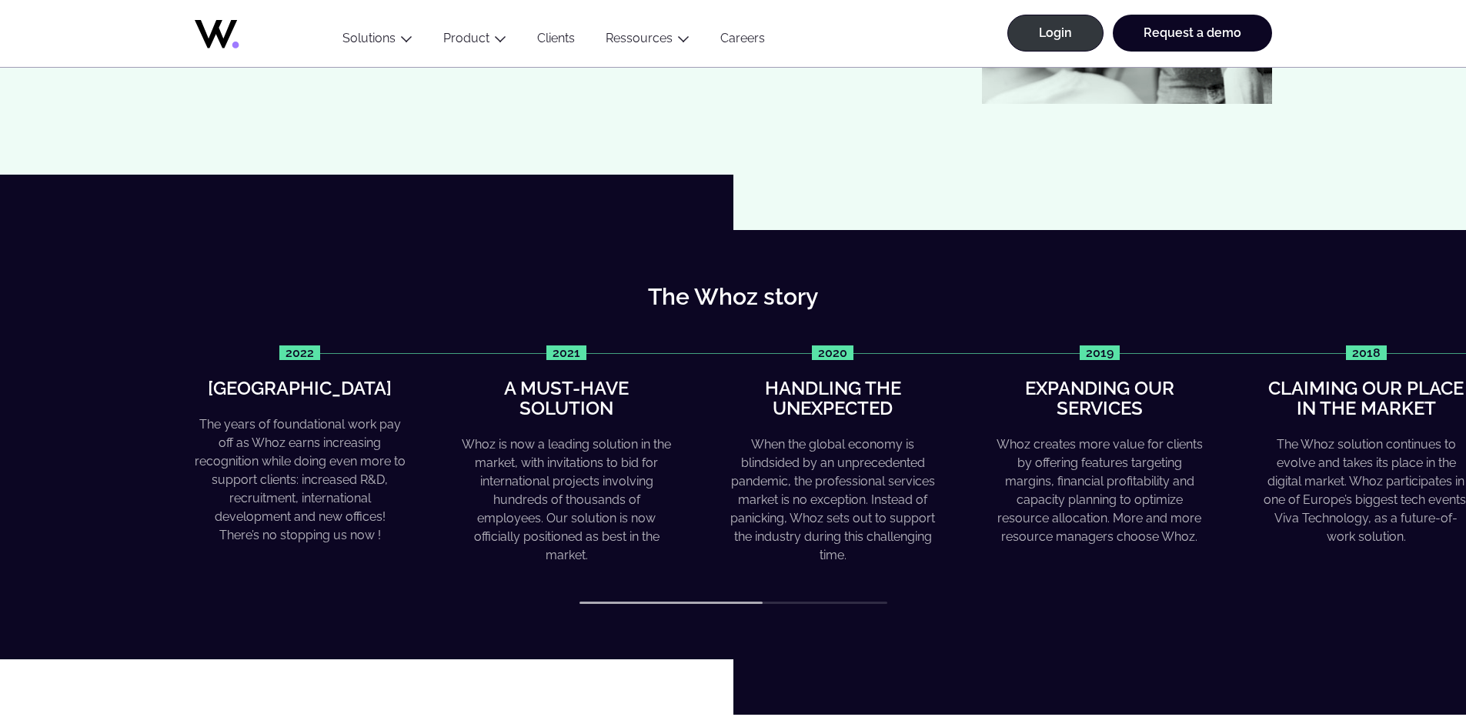
scroll to position [539, 0]
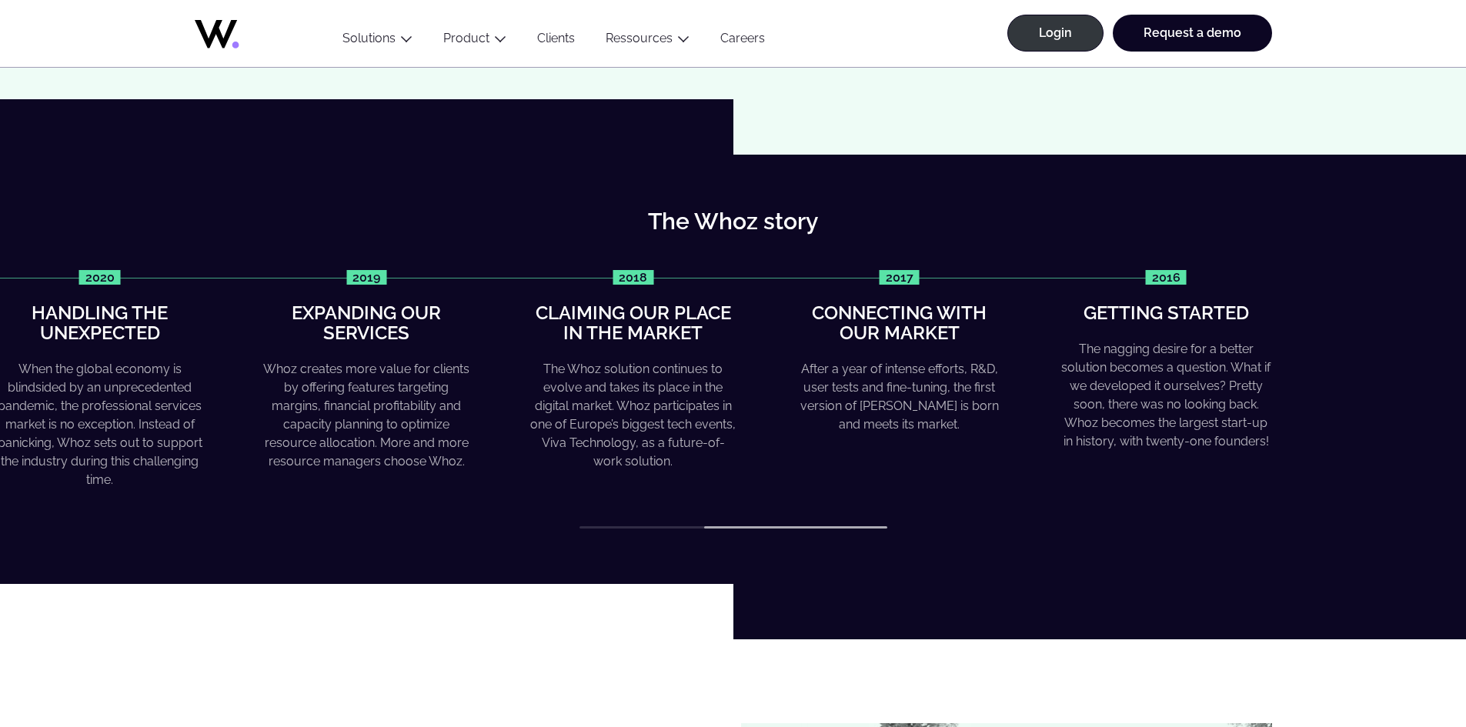
click at [900, 532] on div "The Whoz story 2022 Greater heights The years of foundational work pay off as W…" at bounding box center [733, 370] width 1466 height 430
